Goal: Use online tool/utility: Utilize a website feature to perform a specific function

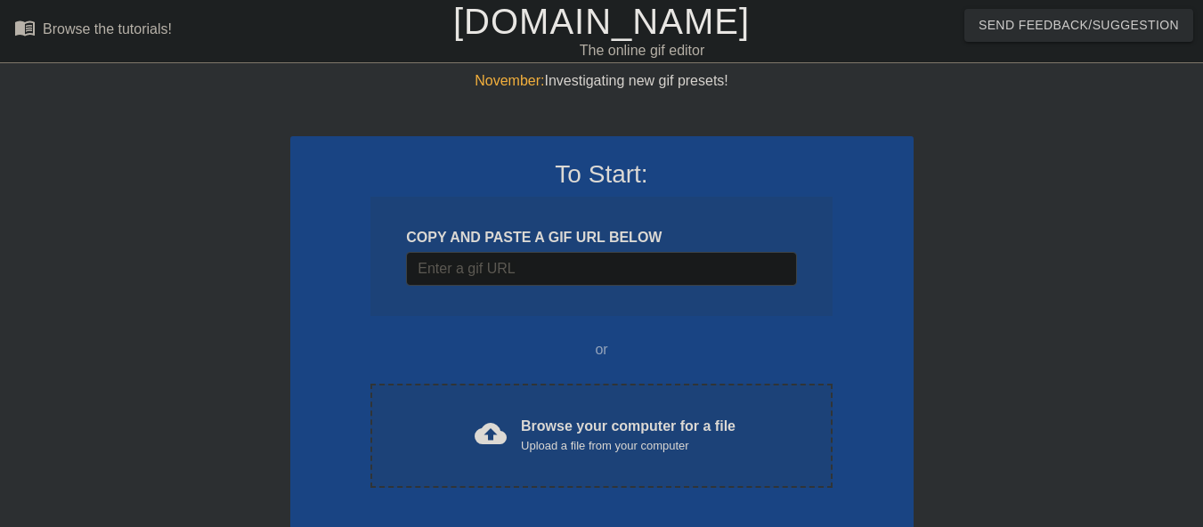
scroll to position [85, 0]
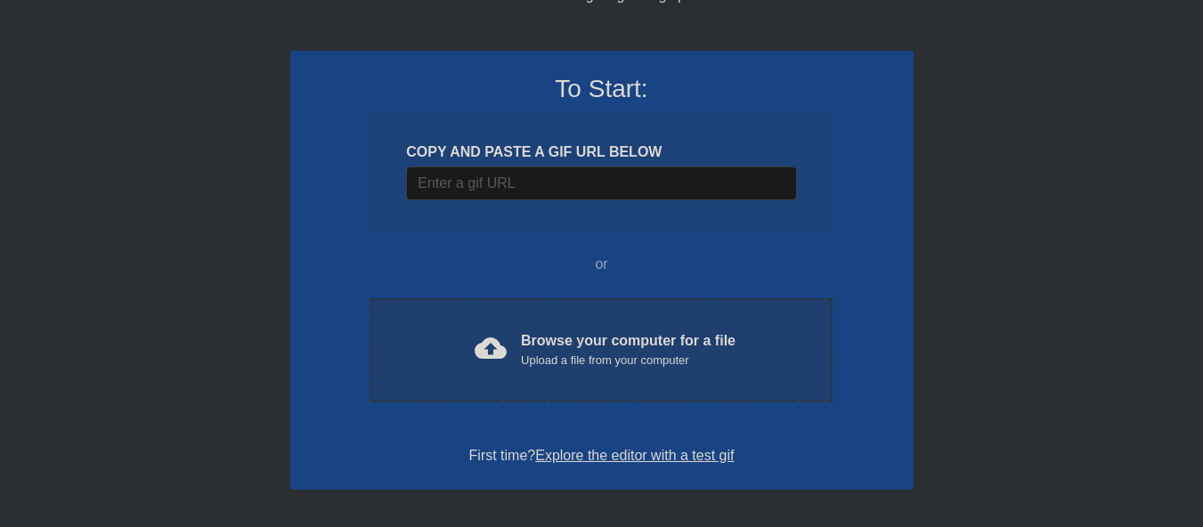
click at [460, 346] on div "cloud_upload Browse your computer for a file Upload a file from your computer" at bounding box center [601, 350] width 386 height 40
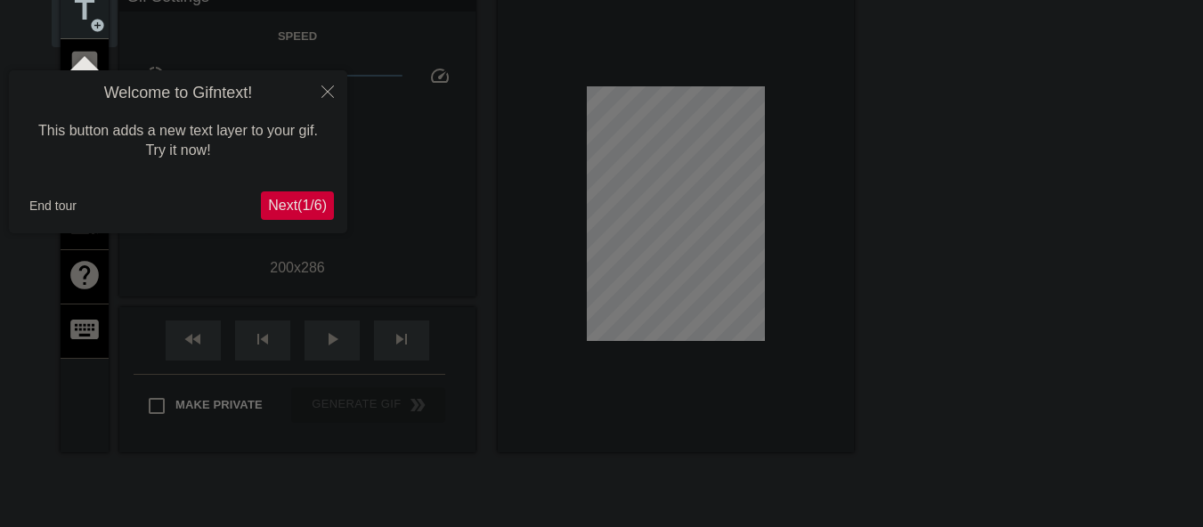
scroll to position [44, 0]
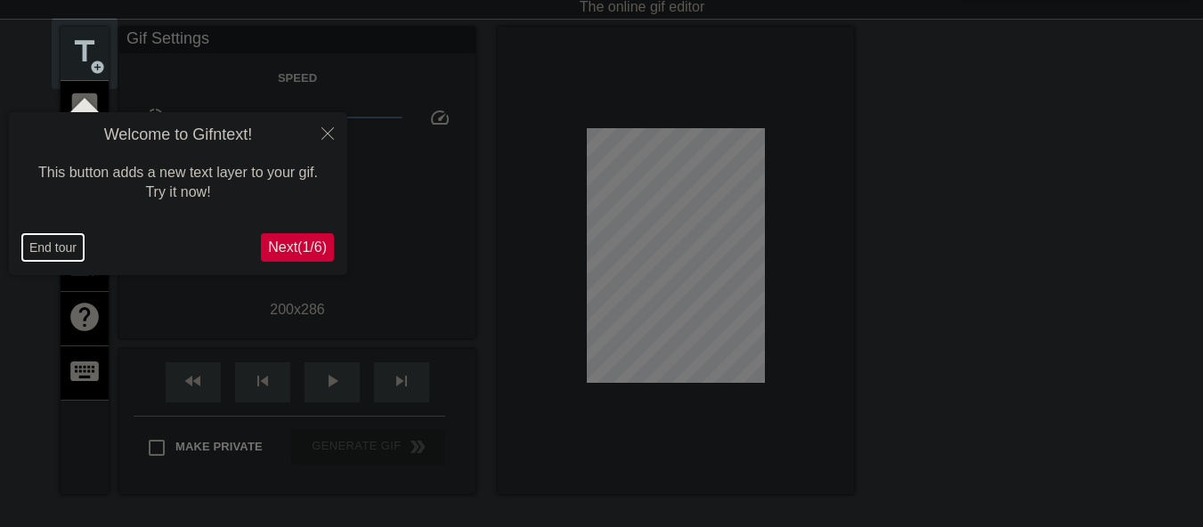
click at [47, 242] on button "End tour" at bounding box center [52, 247] width 61 height 27
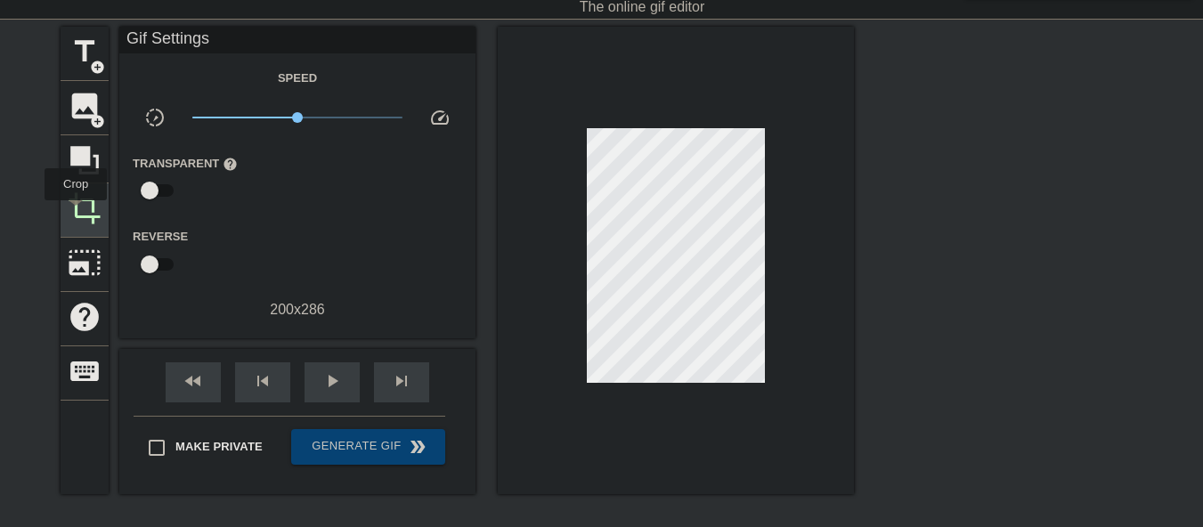
click at [76, 213] on span "crop" at bounding box center [85, 208] width 34 height 34
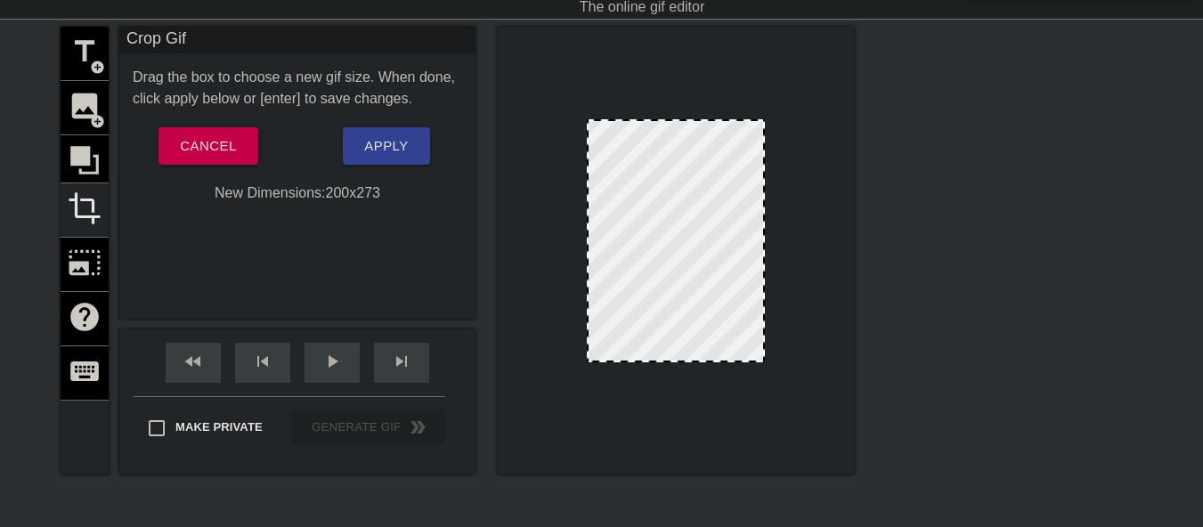
drag, startPoint x: 726, startPoint y: 370, endPoint x: 726, endPoint y: 358, distance: 12.5
click at [386, 152] on span "Apply" at bounding box center [386, 145] width 44 height 23
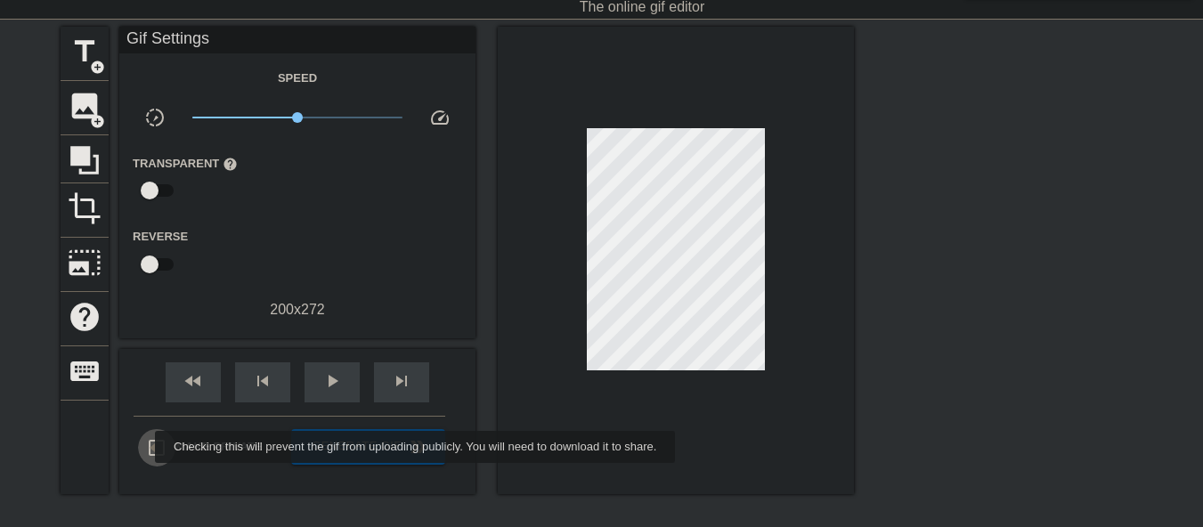
click at [143, 447] on input "Make Private" at bounding box center [156, 447] width 37 height 37
checkbox input "true"
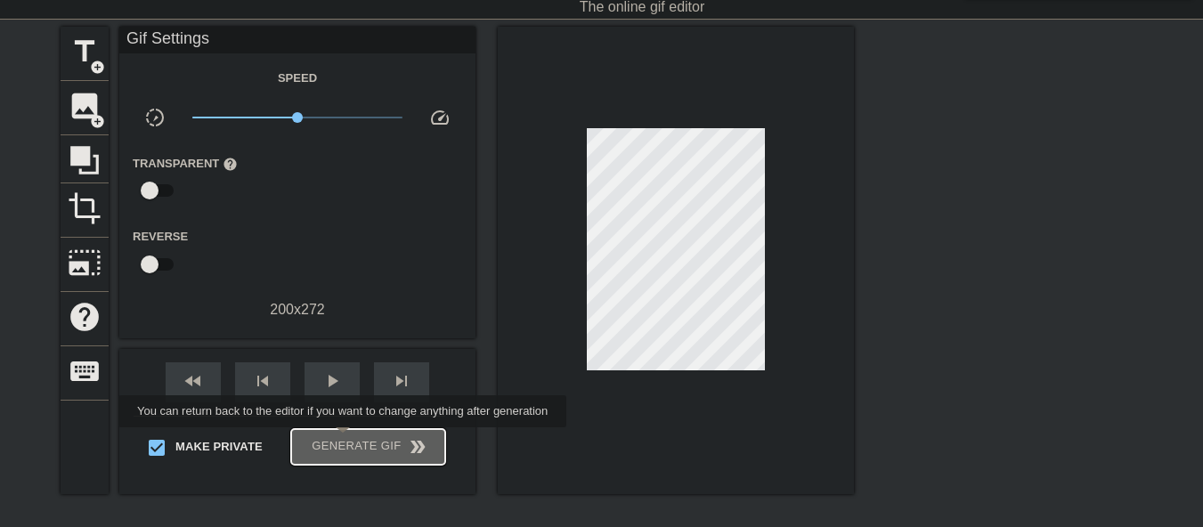
click at [345, 440] on span "Generate Gif double_arrow" at bounding box center [368, 446] width 140 height 21
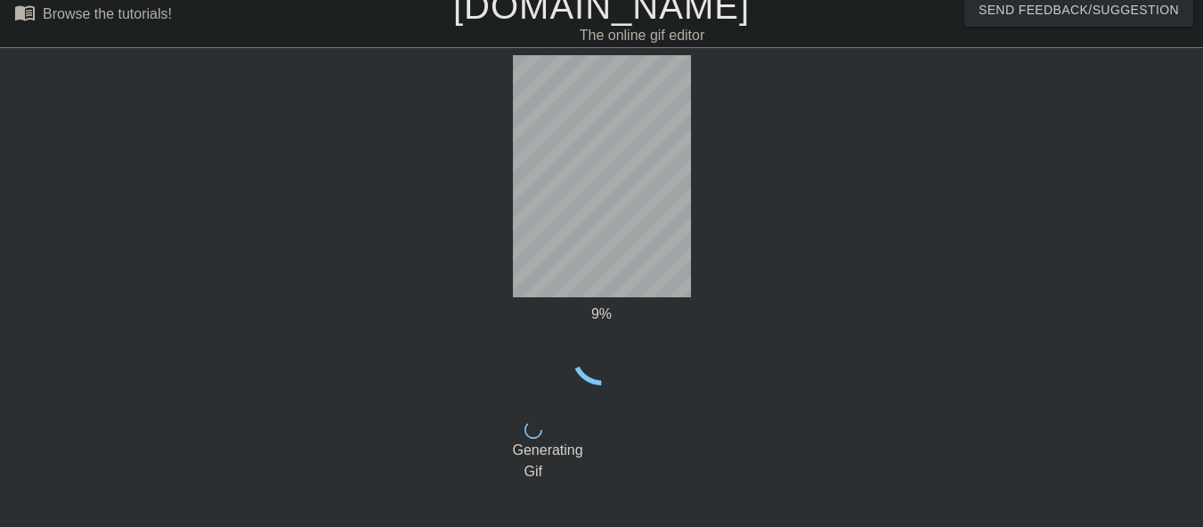
scroll to position [0, 0]
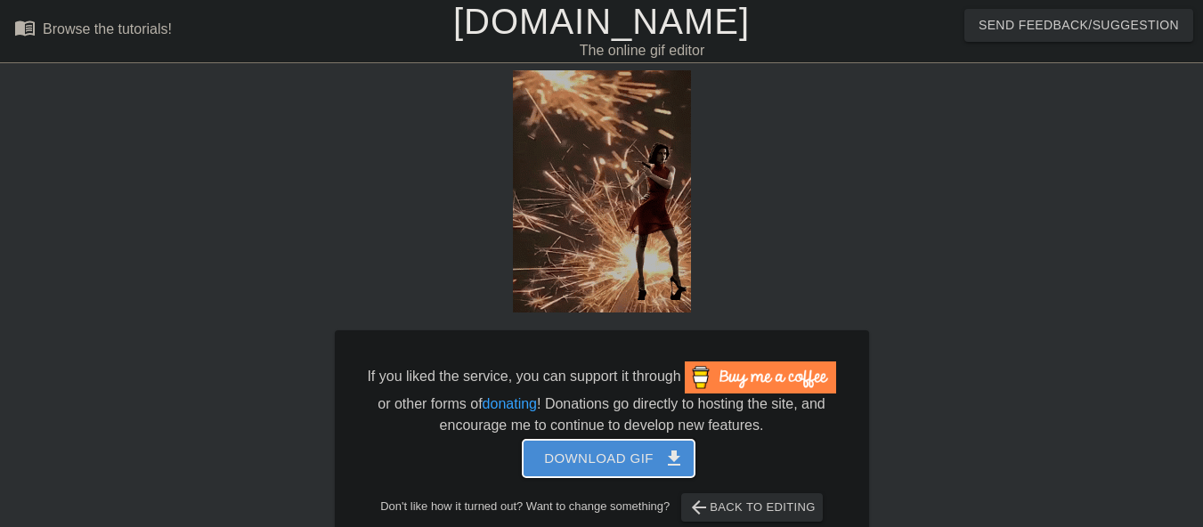
click at [591, 461] on span "Download gif get_app" at bounding box center [608, 458] width 129 height 23
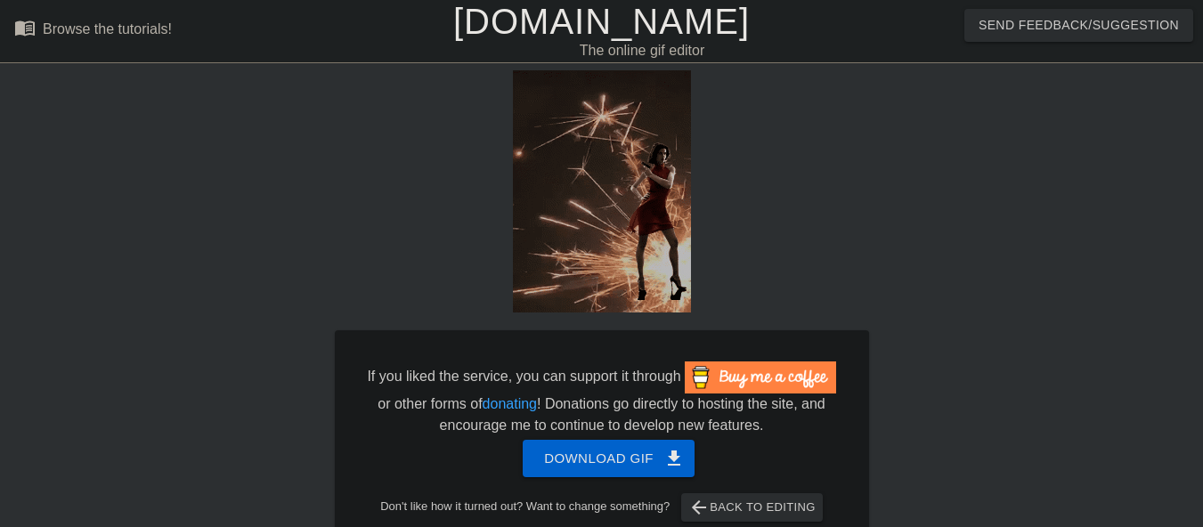
click at [523, 28] on link "[DOMAIN_NAME]" at bounding box center [601, 21] width 296 height 39
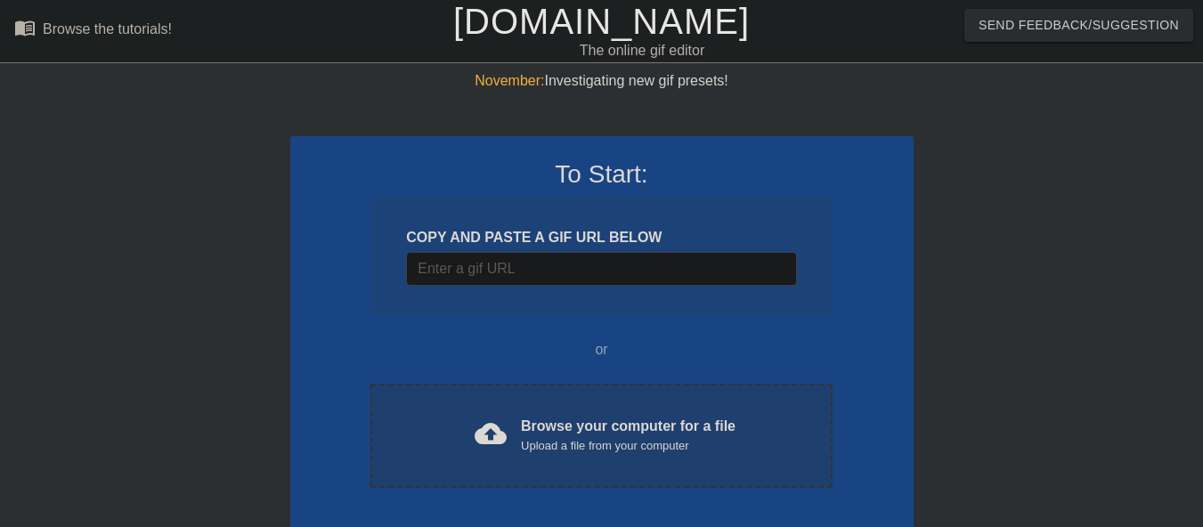
click at [412, 428] on div "cloud_upload Browse your computer for a file Upload a file from your computer" at bounding box center [601, 436] width 386 height 40
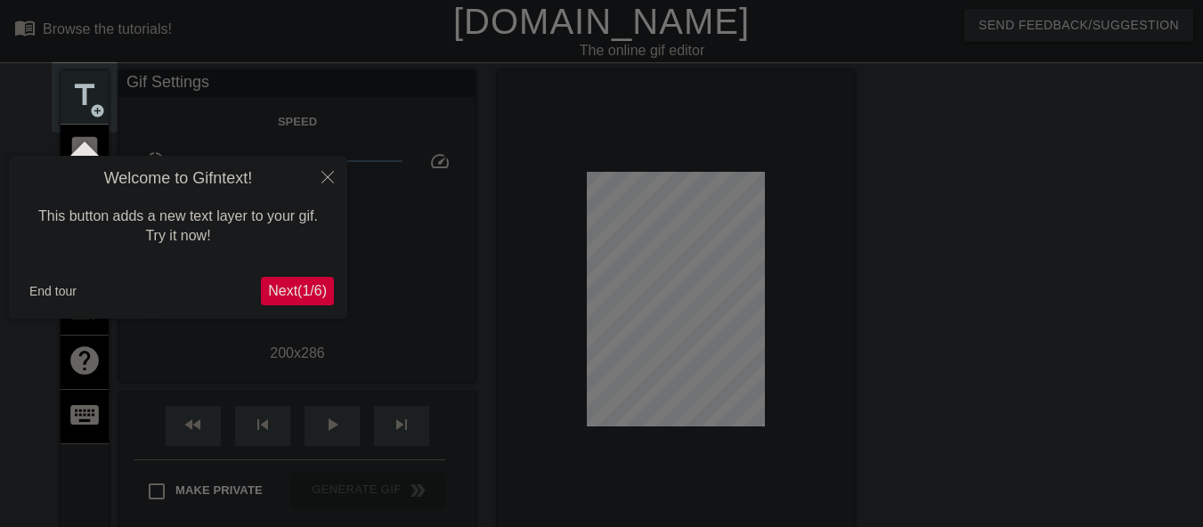
scroll to position [44, 0]
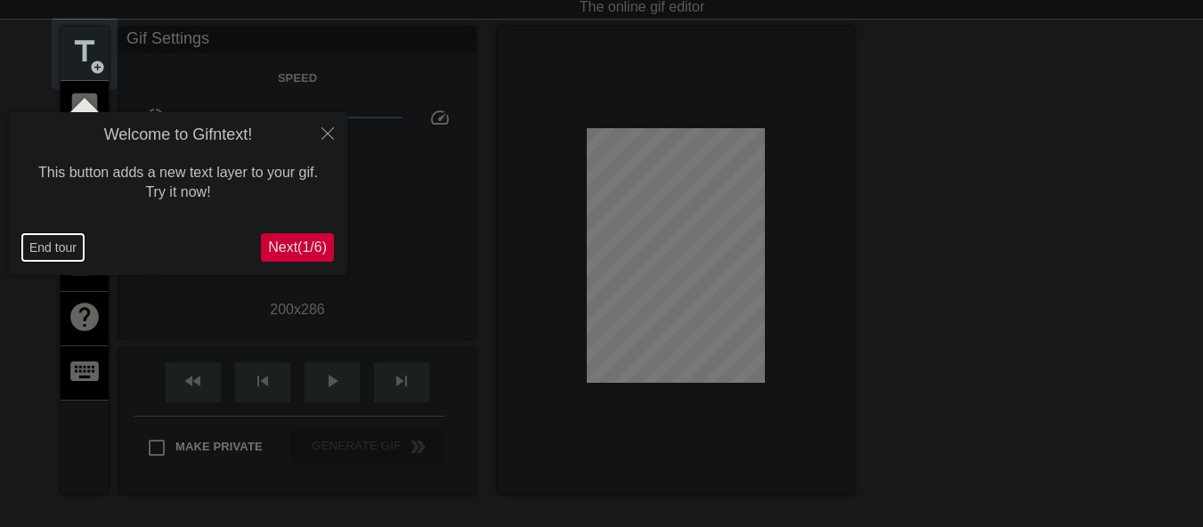
click at [62, 247] on button "End tour" at bounding box center [52, 247] width 61 height 27
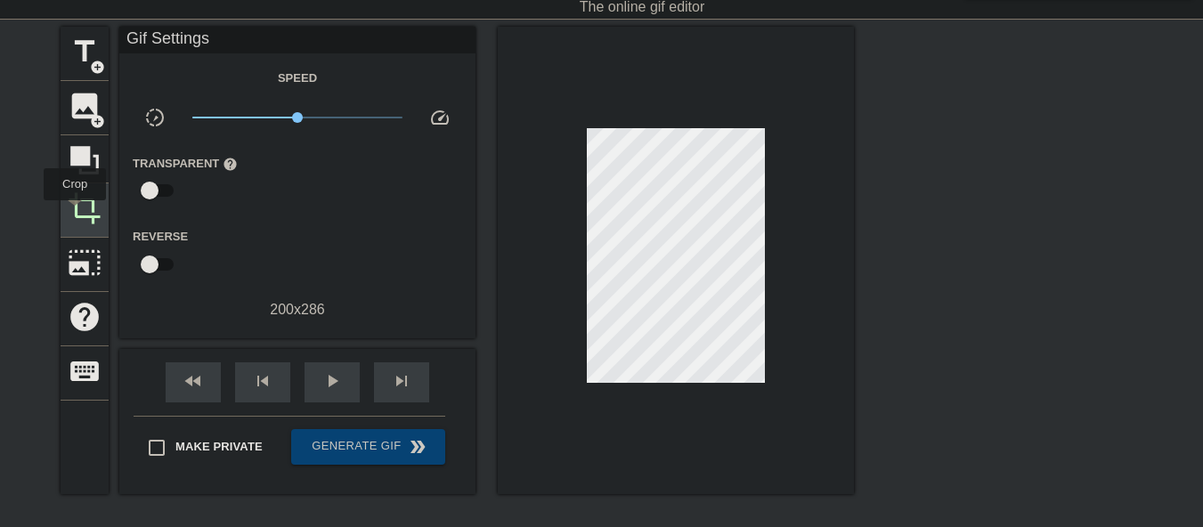
click at [75, 213] on span "crop" at bounding box center [85, 208] width 34 height 34
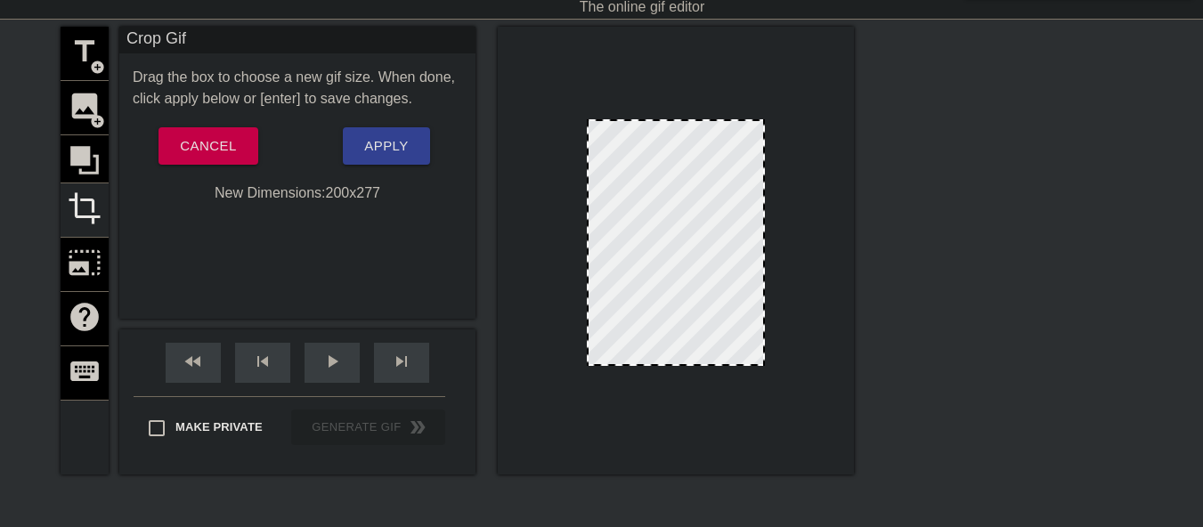
click at [669, 365] on div at bounding box center [675, 364] width 174 height 9
click at [381, 150] on span "Apply" at bounding box center [386, 145] width 44 height 23
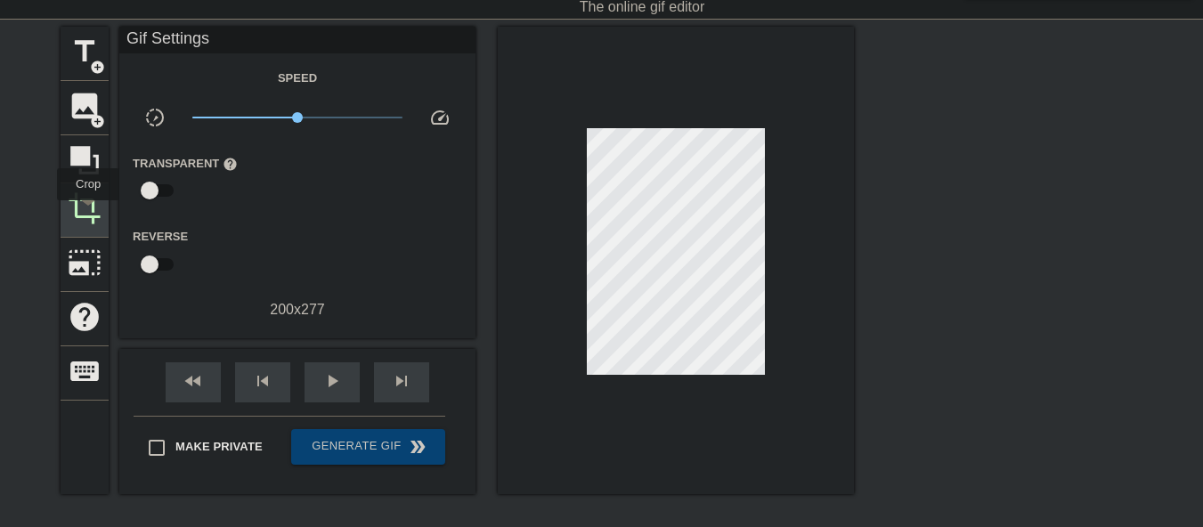
click at [78, 213] on span "crop" at bounding box center [85, 208] width 34 height 34
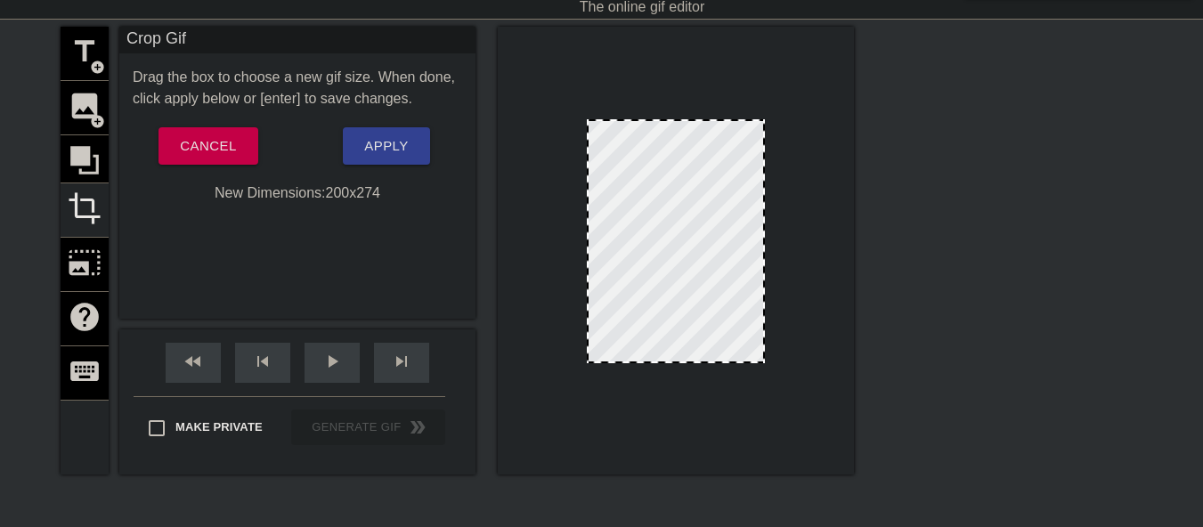
click at [649, 364] on div at bounding box center [675, 361] width 174 height 9
click at [376, 161] on button "Apply" at bounding box center [386, 145] width 86 height 37
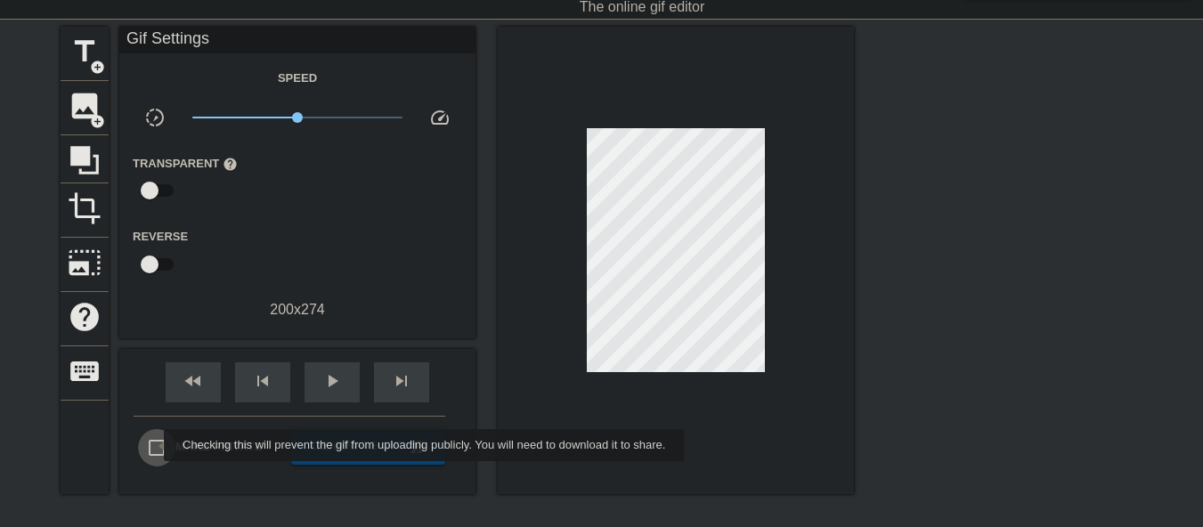
drag, startPoint x: 152, startPoint y: 445, endPoint x: 203, endPoint y: 502, distance: 76.3
click at [153, 445] on input "Make Private" at bounding box center [156, 447] width 37 height 37
checkbox input "true"
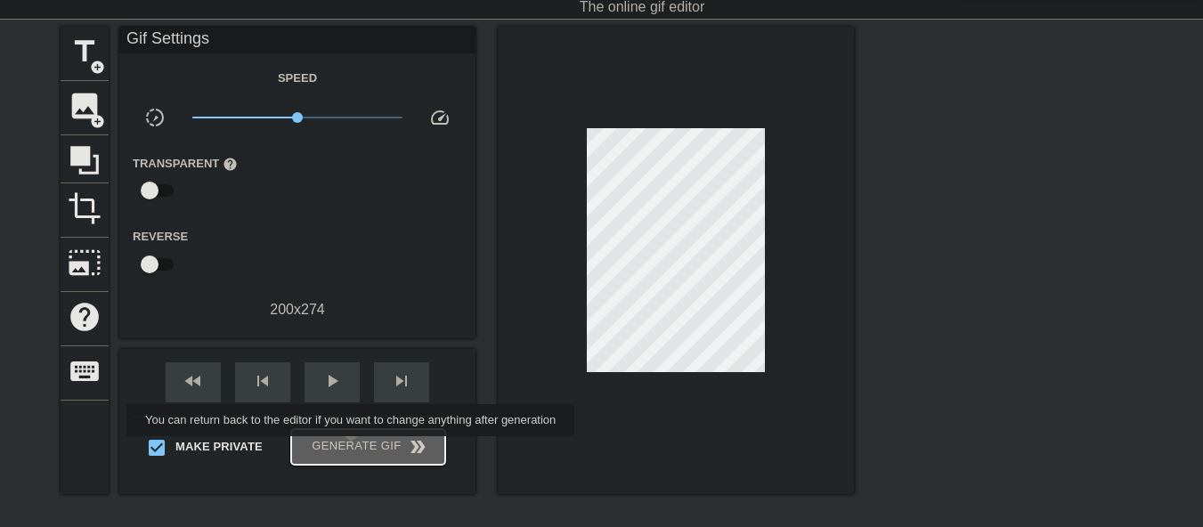
click at [353, 449] on span "Generate Gif double_arrow" at bounding box center [368, 446] width 140 height 21
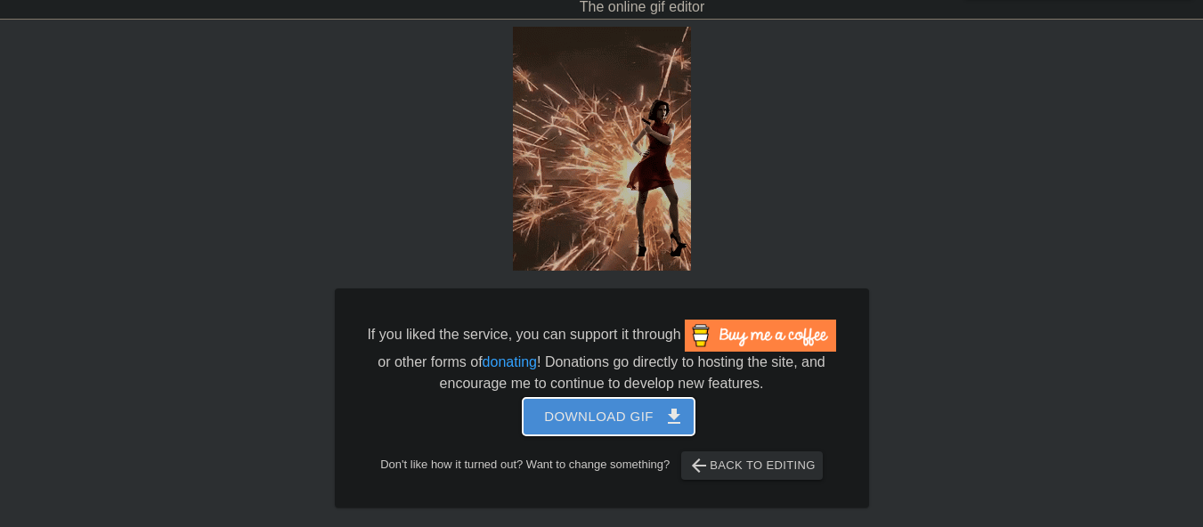
click at [610, 417] on span "Download gif get_app" at bounding box center [608, 416] width 129 height 23
